Goal: Check status: Check status

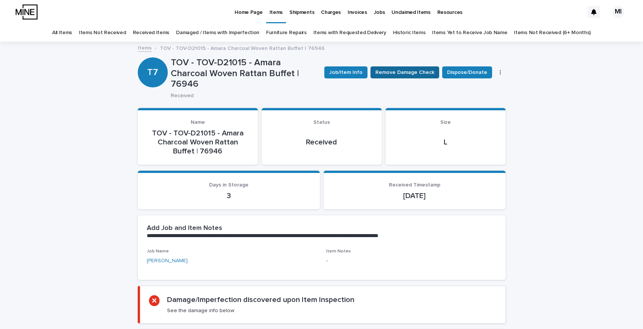
click at [406, 71] on span "Remove Damage Check" at bounding box center [405, 73] width 59 height 8
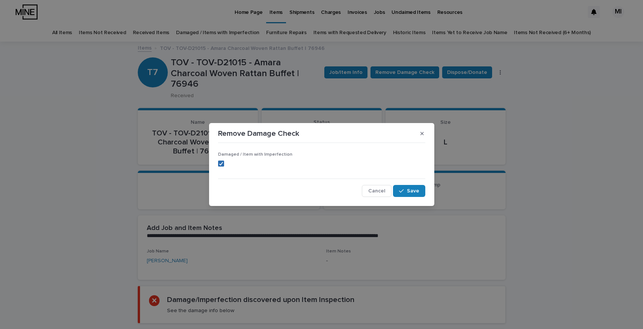
click at [219, 164] on icon at bounding box center [221, 164] width 5 height 4
click at [400, 189] on button "Save" at bounding box center [409, 191] width 32 height 12
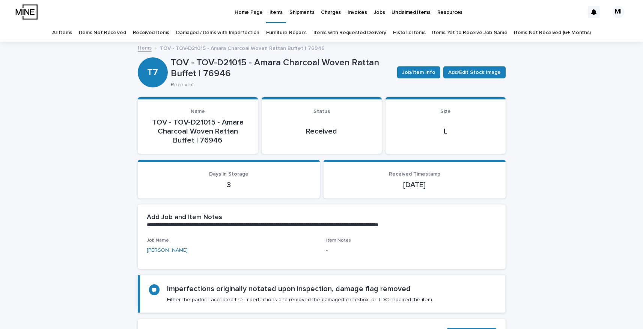
click at [221, 74] on p "TOV - TOV-D21015 - Amara Charcoal Woven Rattan Buffet | 76946" at bounding box center [281, 68] width 220 height 22
copy p "76946"
click at [144, 48] on link "Items" at bounding box center [145, 47] width 14 height 9
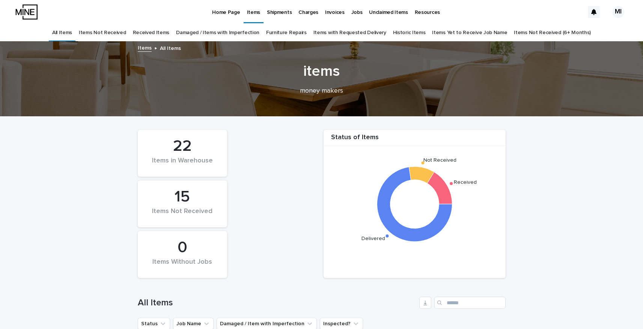
click at [164, 32] on link "Received Items" at bounding box center [151, 33] width 37 height 18
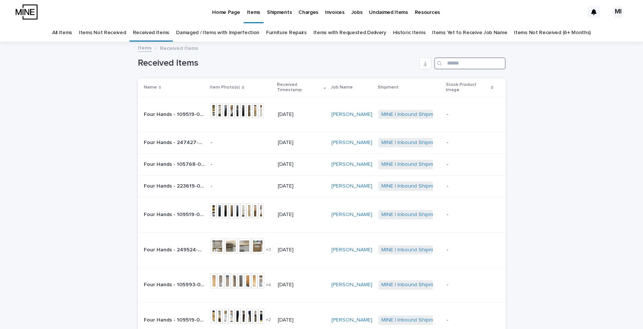
paste input "*****"
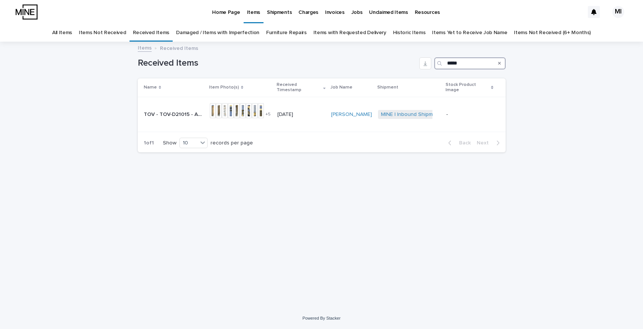
type input "*****"
click at [144, 48] on link "Items" at bounding box center [145, 47] width 14 height 9
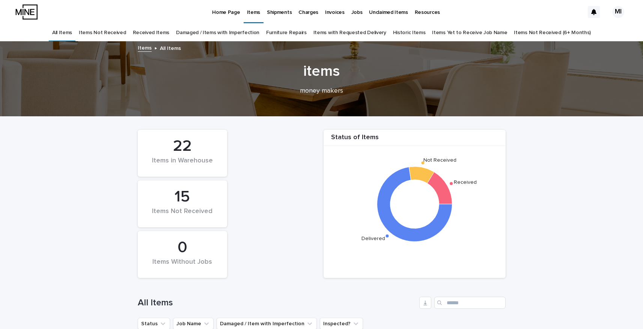
click at [170, 31] on link "Received Items" at bounding box center [151, 33] width 37 height 18
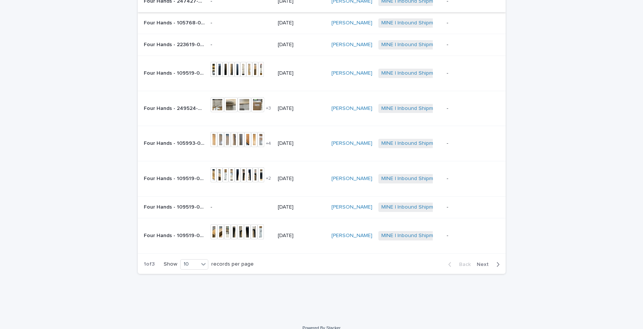
scroll to position [146, 0]
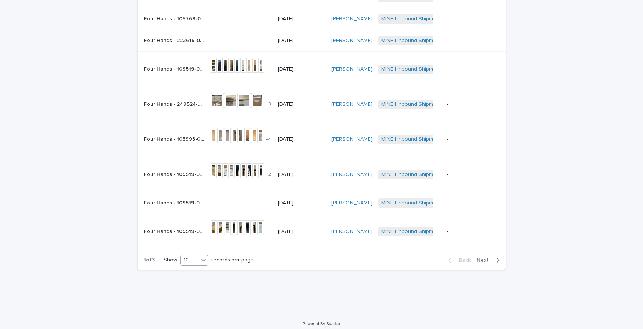
click at [195, 256] on div "10" at bounding box center [190, 260] width 18 height 8
click at [197, 285] on div "30" at bounding box center [194, 283] width 27 height 9
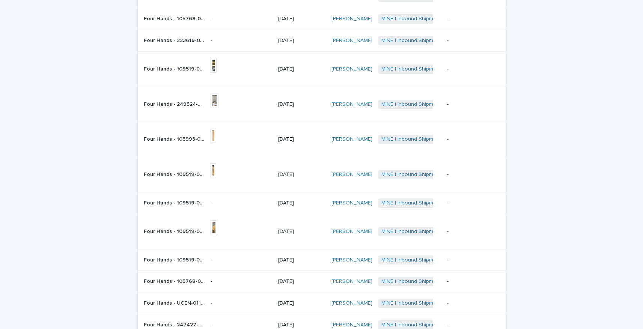
scroll to position [283, 0]
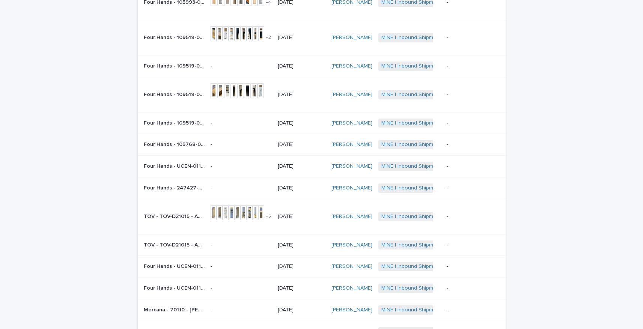
click at [272, 244] on div "-" at bounding box center [241, 245] width 61 height 12
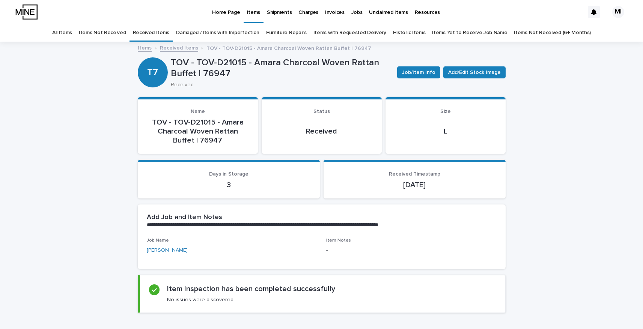
click at [218, 71] on p "TOV - TOV-D21015 - Amara Charcoal Woven Rattan Buffet | 76947" at bounding box center [281, 68] width 220 height 22
copy p "76947"
